Goal: Information Seeking & Learning: Learn about a topic

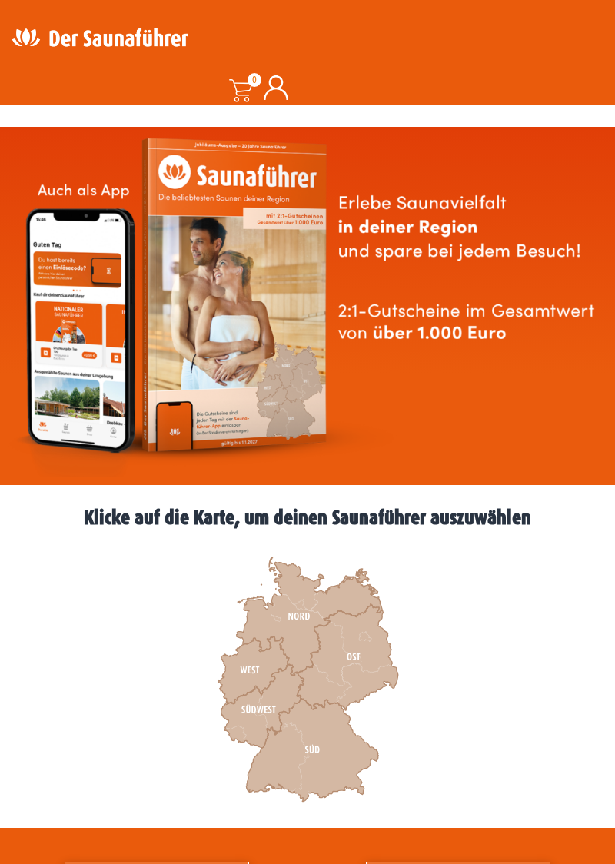
click at [298, 612] on icon at bounding box center [309, 617] width 146 height 118
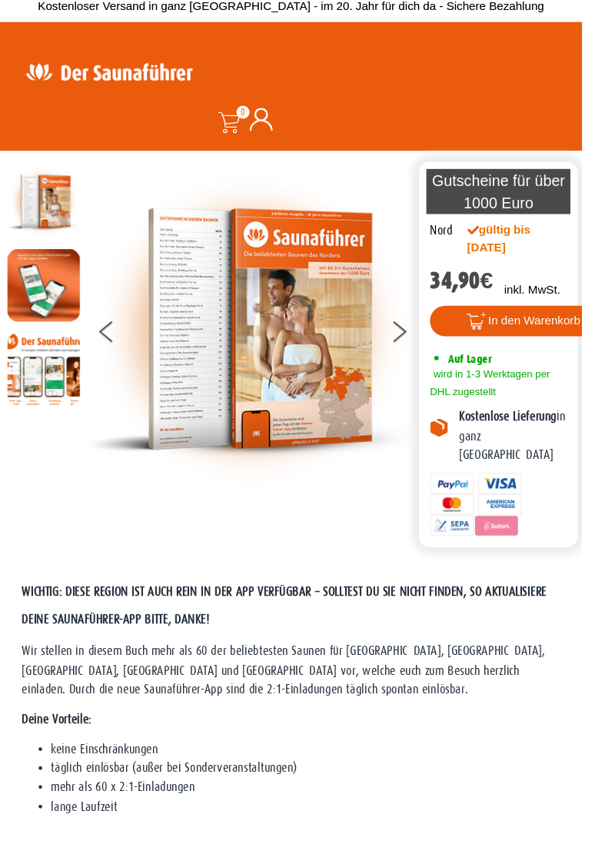
scroll to position [26, 0]
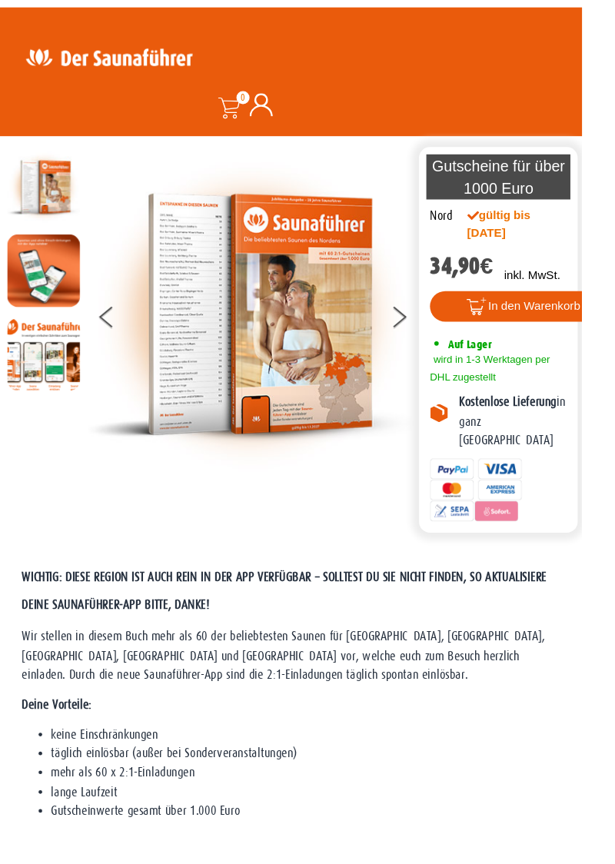
click at [101, 335] on img at bounding box center [265, 332] width 346 height 346
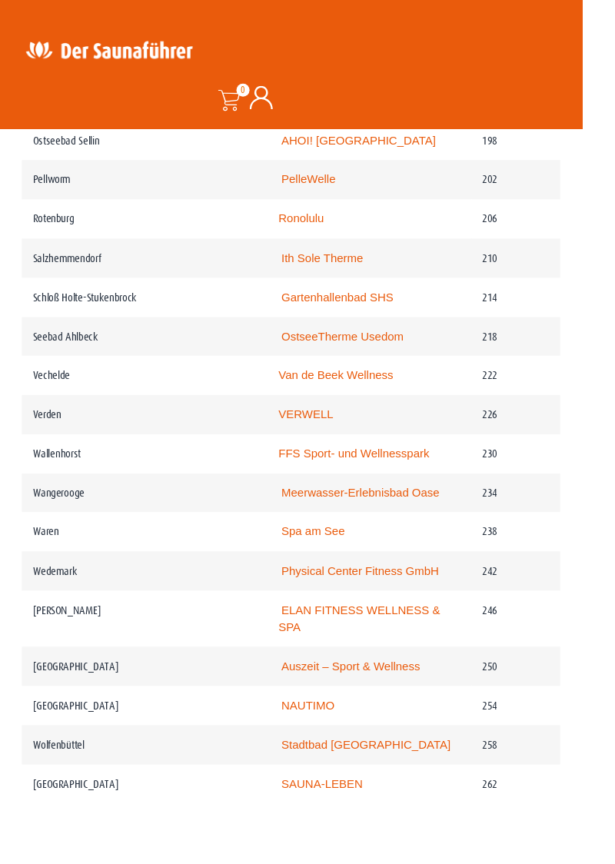
scroll to position [2937, 0]
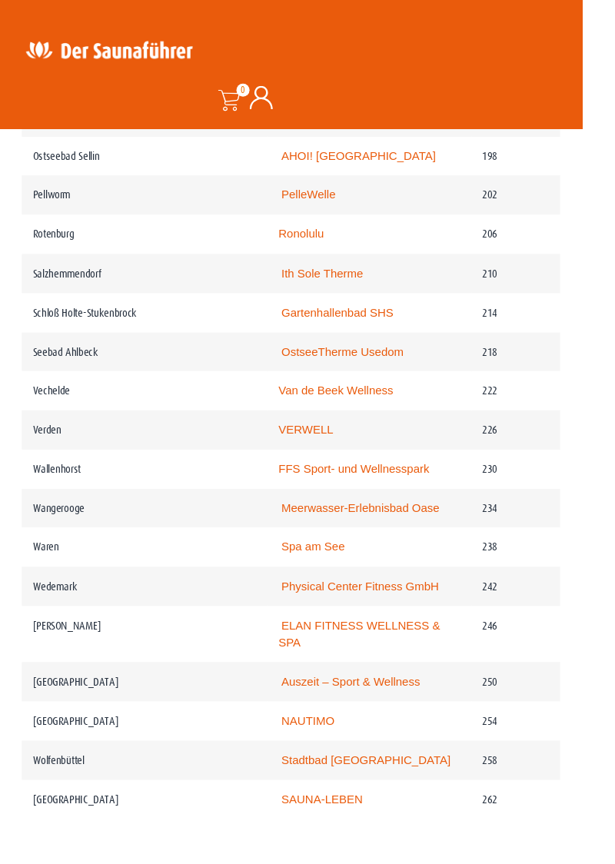
click at [349, 571] on link "Spa am See" at bounding box center [330, 577] width 67 height 13
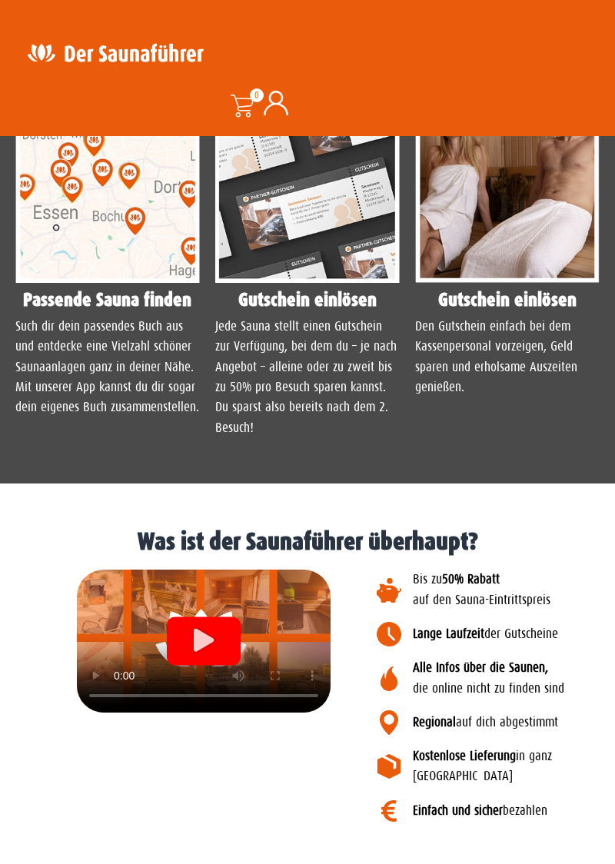
scroll to position [1463, 0]
